Goal: Transaction & Acquisition: Obtain resource

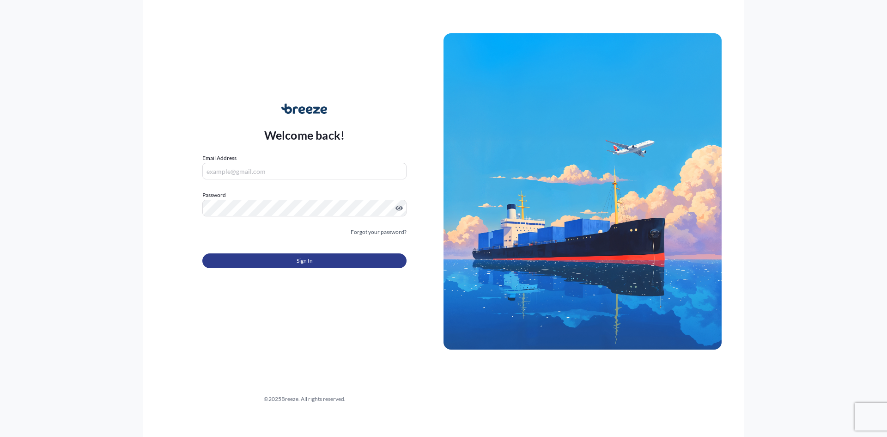
type input "[EMAIL_ADDRESS][DOMAIN_NAME]"
click at [302, 255] on button "Sign In" at bounding box center [304, 260] width 204 height 15
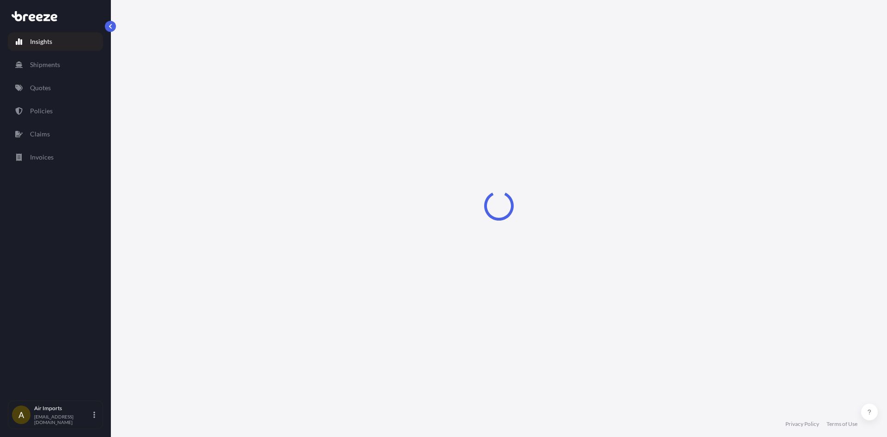
select select "2025"
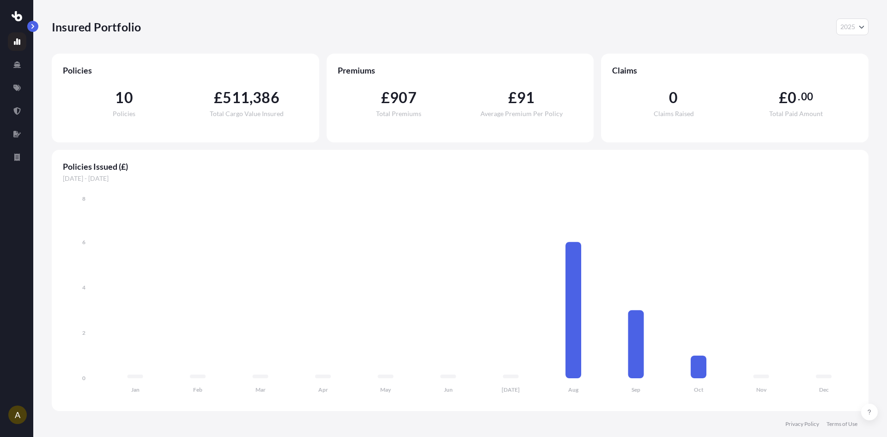
click at [37, 28] on button "button" at bounding box center [32, 26] width 11 height 11
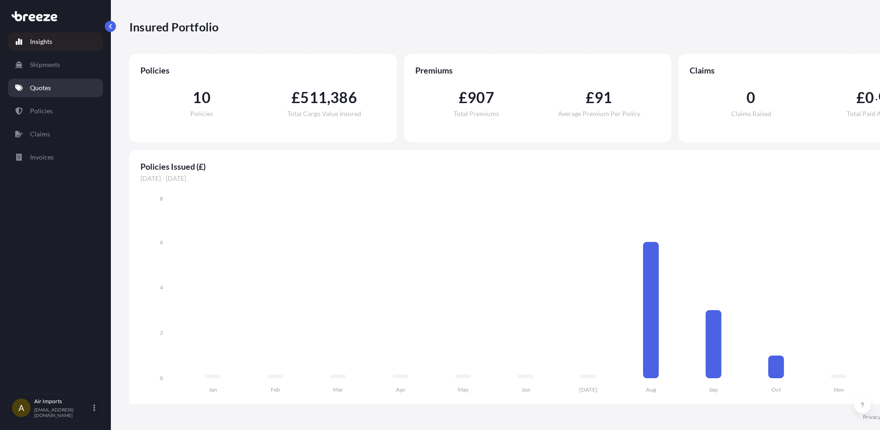
click at [45, 83] on link "Quotes" at bounding box center [55, 88] width 95 height 18
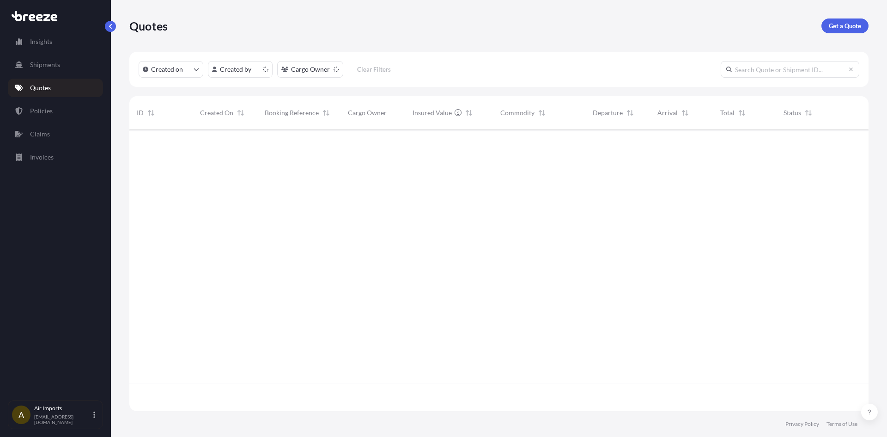
scroll to position [280, 732]
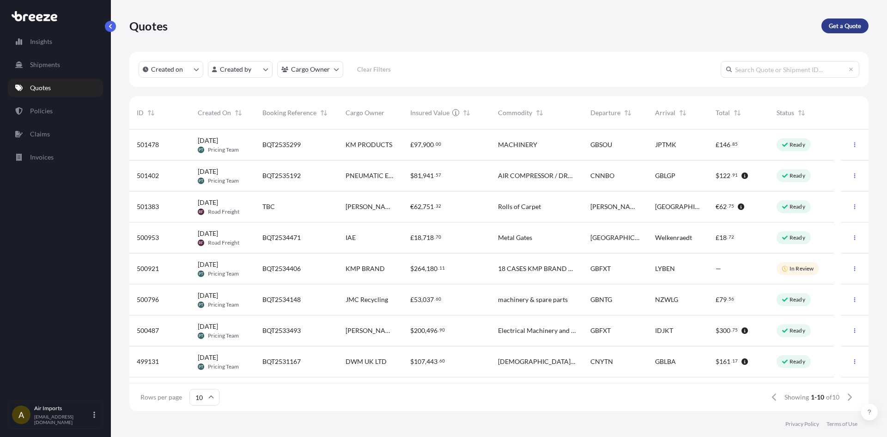
click at [826, 23] on link "Get a Quote" at bounding box center [845, 25] width 47 height 15
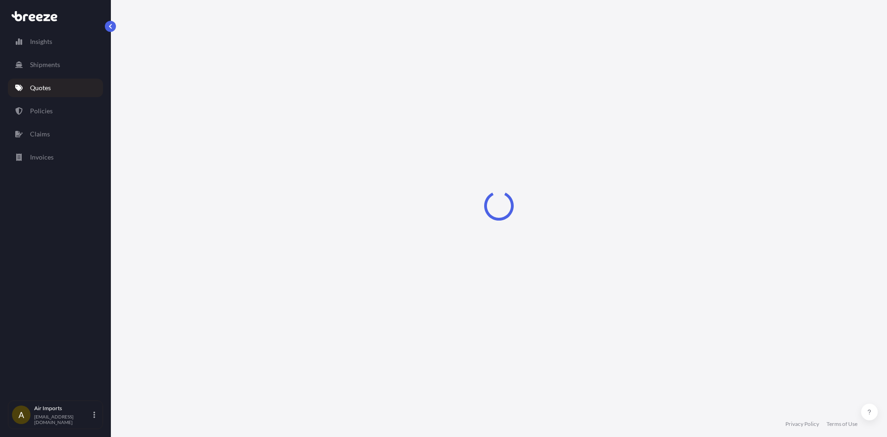
select select "Sea"
select select "1"
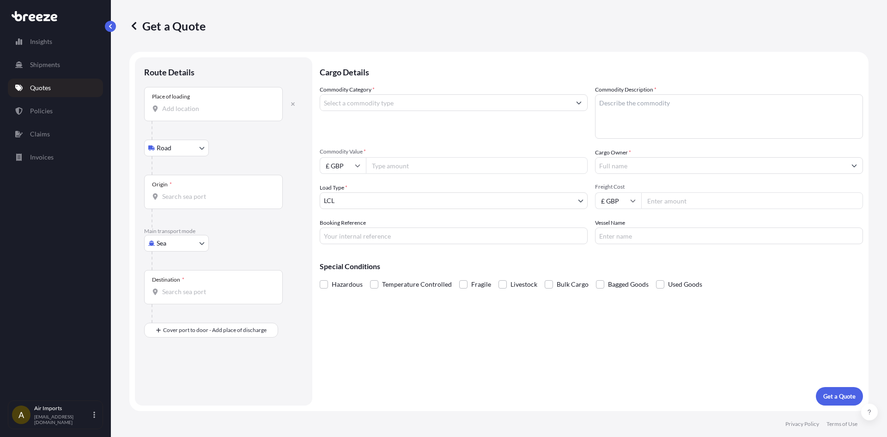
click at [205, 107] on input "Place of loading" at bounding box center [216, 108] width 109 height 9
paste input "[STREET_ADDRESS]"
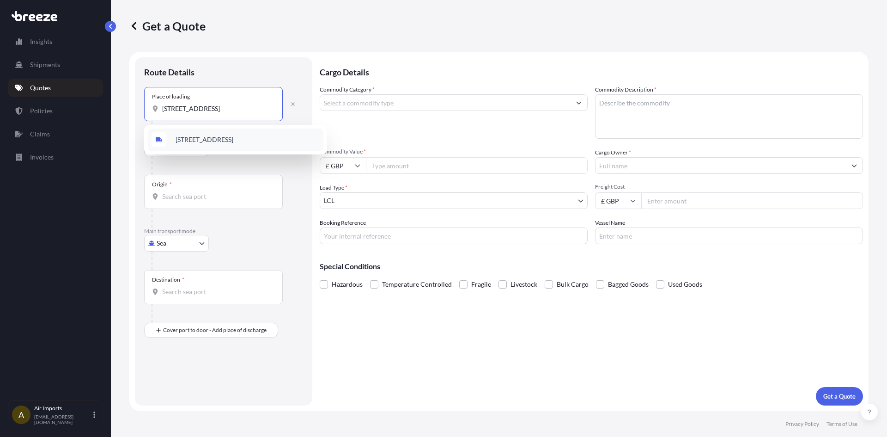
click at [210, 136] on span "[STREET_ADDRESS]" at bounding box center [205, 139] width 58 height 9
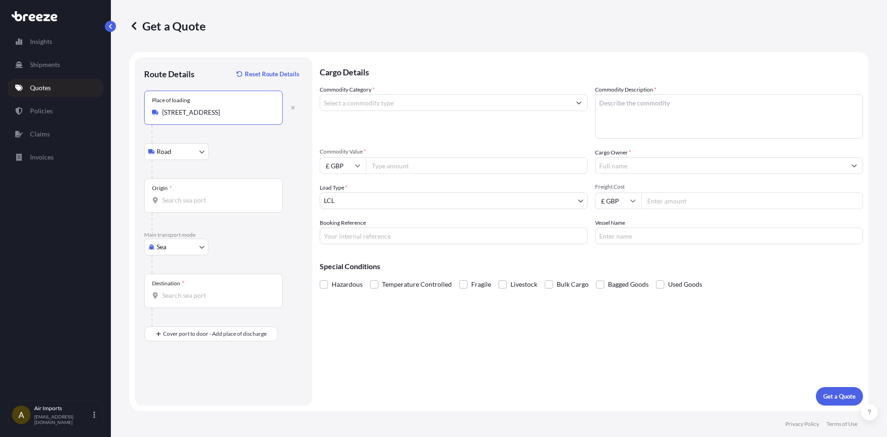
type input "[STREET_ADDRESS]"
click at [180, 247] on body "1 option available. Insights Shipments Quotes Policies Claims Invoices A Air Im…" at bounding box center [443, 218] width 887 height 437
click at [173, 304] on span "Road" at bounding box center [169, 303] width 15 height 9
select select "Road"
click at [199, 119] on div "Origin *" at bounding box center [213, 108] width 139 height 34
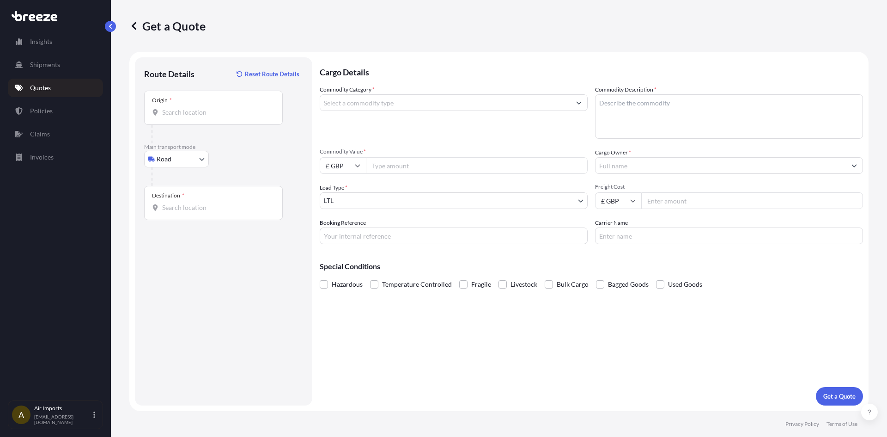
click at [199, 117] on input "Origin *" at bounding box center [216, 112] width 109 height 9
paste input "[STREET_ADDRESS]"
click at [198, 137] on div "[STREET_ADDRESS]" at bounding box center [236, 143] width 176 height 22
type input "[STREET_ADDRESS]"
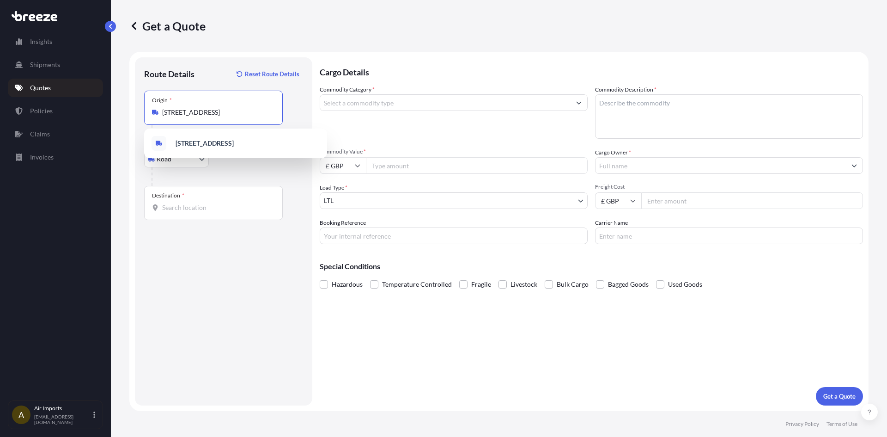
click at [196, 202] on div "Destination *" at bounding box center [213, 203] width 139 height 34
click at [196, 203] on input "Destination *" at bounding box center [216, 207] width 109 height 9
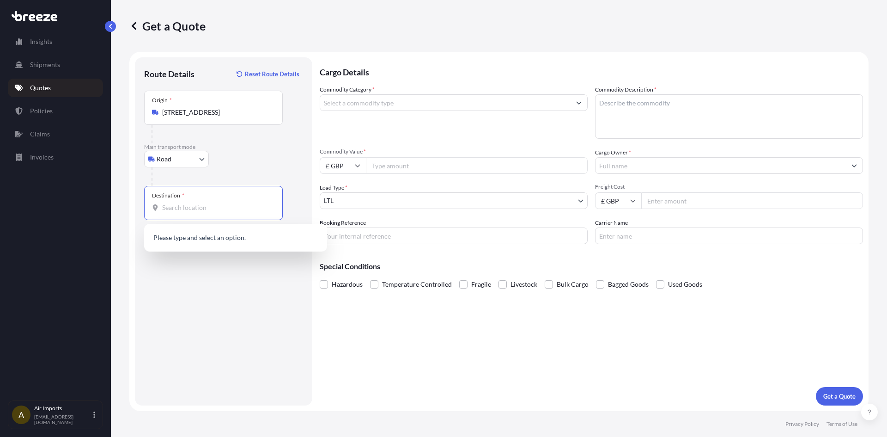
paste input "BB4 7NT"
click at [186, 236] on span "[STREET_ADDRESS]" at bounding box center [248, 240] width 144 height 18
type input "[STREET_ADDRESS]"
click at [371, 105] on input "Commodity Category *" at bounding box center [445, 102] width 250 height 17
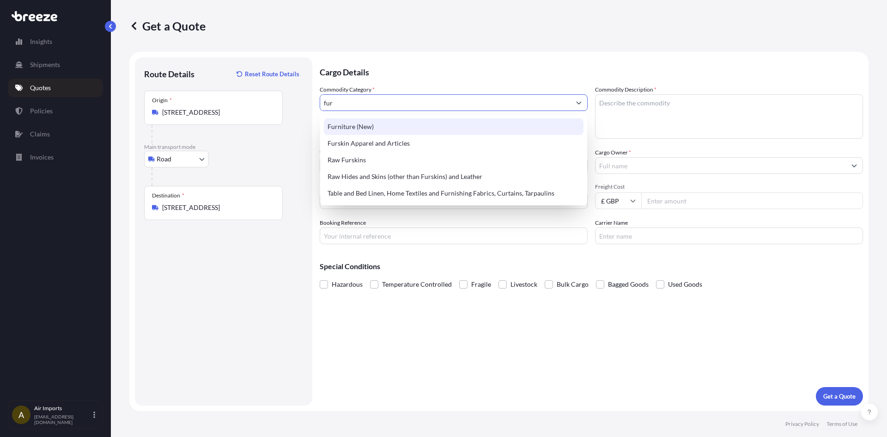
click at [346, 126] on div "Furniture (New)" at bounding box center [454, 126] width 260 height 17
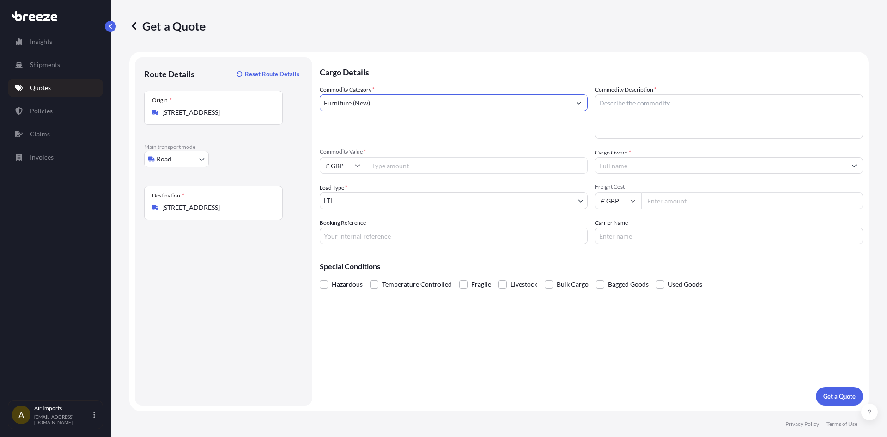
type input "Furniture (New)"
click at [396, 166] on input "Commodity Value *" at bounding box center [477, 165] width 222 height 17
click at [461, 170] on input "2" at bounding box center [477, 165] width 222 height 17
type input "2520"
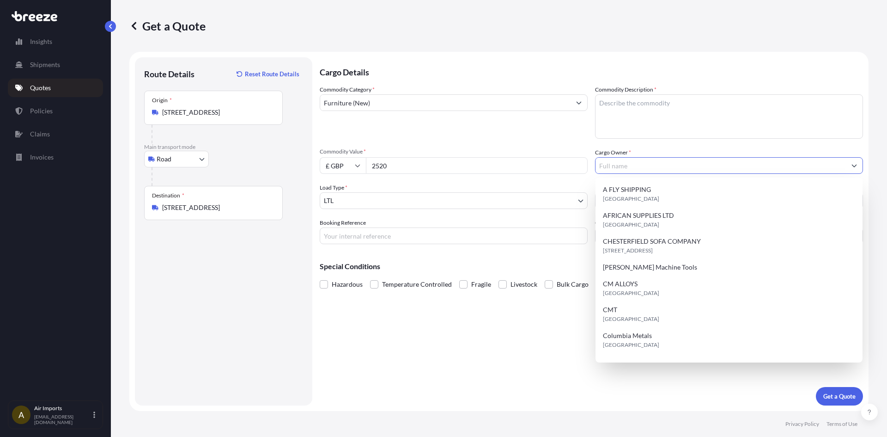
click at [648, 108] on textarea "Commodity Description *" at bounding box center [729, 116] width 268 height 44
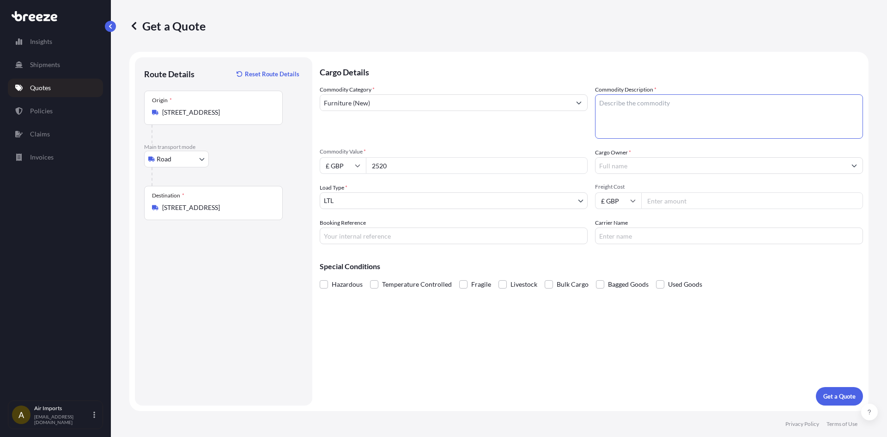
type textarea "c"
type textarea "Chair"
click at [674, 168] on input "Cargo Owner *" at bounding box center [721, 165] width 250 height 17
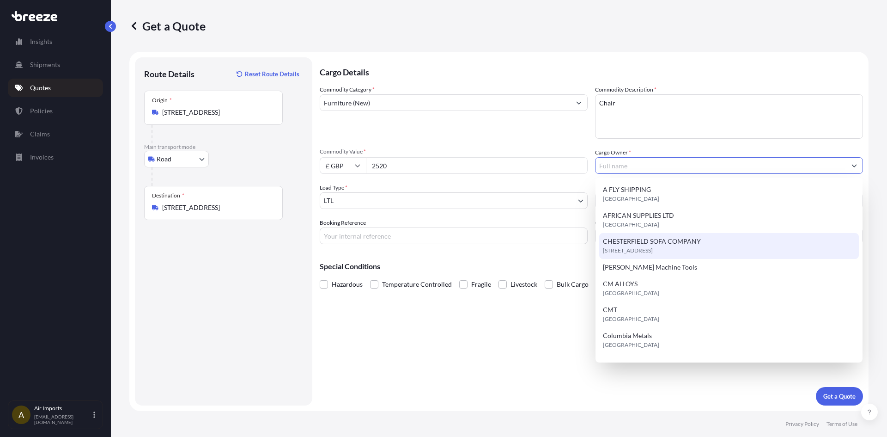
click at [665, 236] on div "[STREET_ADDRESS]" at bounding box center [729, 246] width 260 height 26
type input "CHESTERFIELD SOFA COMPANY"
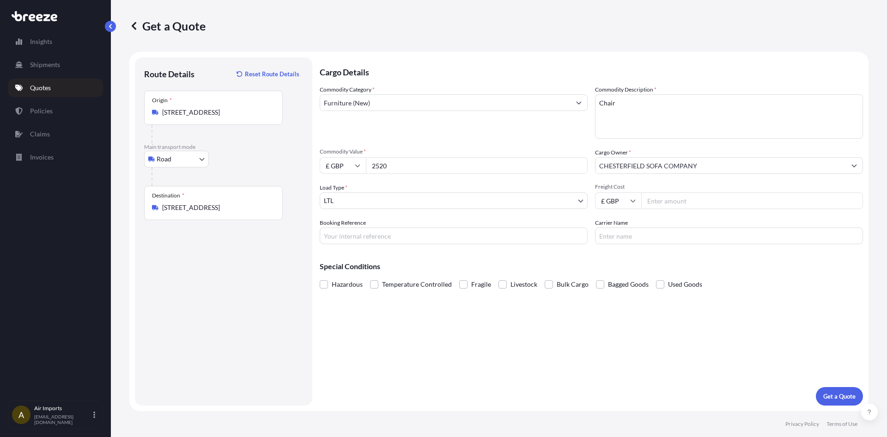
click at [654, 200] on input "Freight Cost" at bounding box center [752, 200] width 222 height 17
type input "250"
click at [653, 234] on input "Carrier Name" at bounding box center [729, 235] width 268 height 17
click at [829, 402] on button "Get a Quote" at bounding box center [839, 396] width 47 height 18
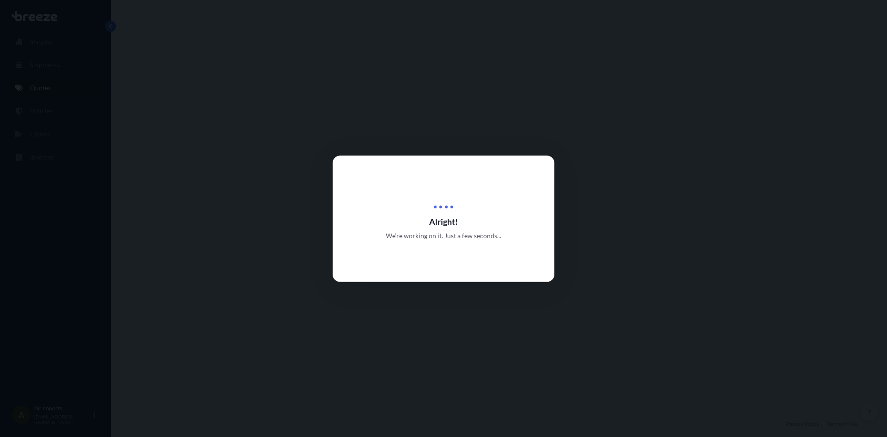
select select "Road"
select select "1"
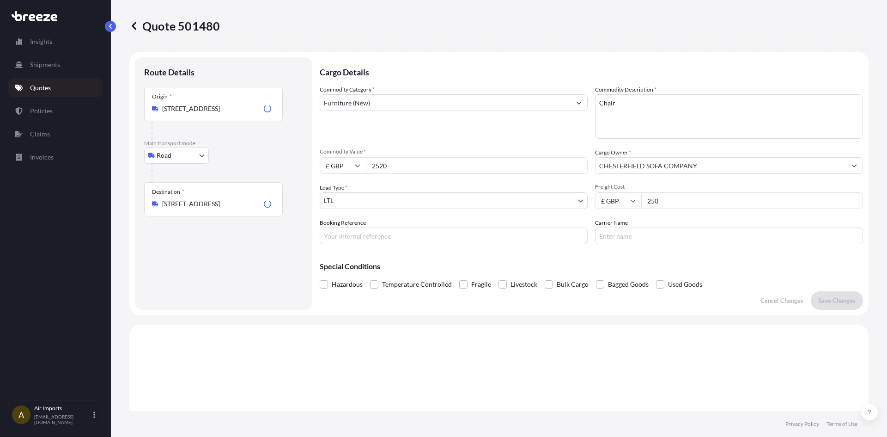
scroll to position [278, 0]
